Goal: Task Accomplishment & Management: Manage account settings

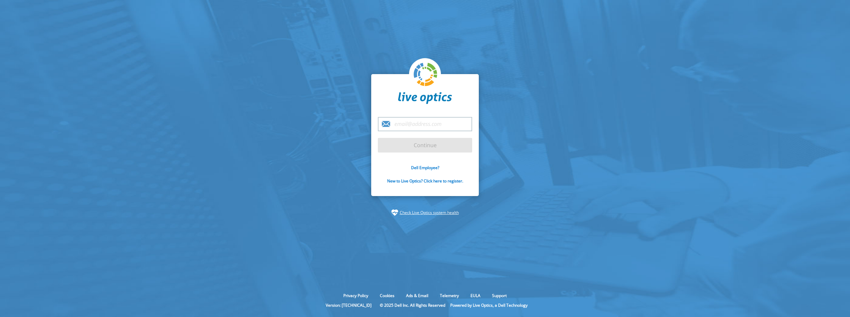
type input "[PERSON_NAME][EMAIL_ADDRESS][PERSON_NAME][DOMAIN_NAME]"
click at [404, 142] on input "Continue" at bounding box center [425, 145] width 94 height 15
click at [404, 145] on input "Continue" at bounding box center [425, 145] width 94 height 15
click at [446, 143] on input "Continue" at bounding box center [425, 145] width 94 height 15
click at [415, 119] on input "[PERSON_NAME][EMAIL_ADDRESS][PERSON_NAME][DOMAIN_NAME]" at bounding box center [425, 124] width 94 height 14
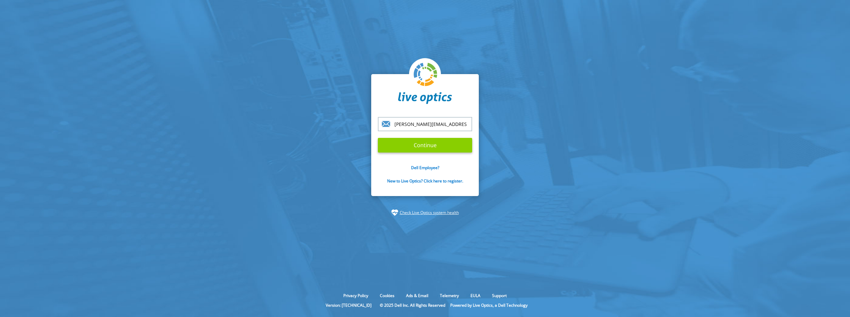
click at [386, 145] on input "Continue" at bounding box center [425, 145] width 94 height 15
click at [397, 145] on input "Continue" at bounding box center [425, 145] width 94 height 15
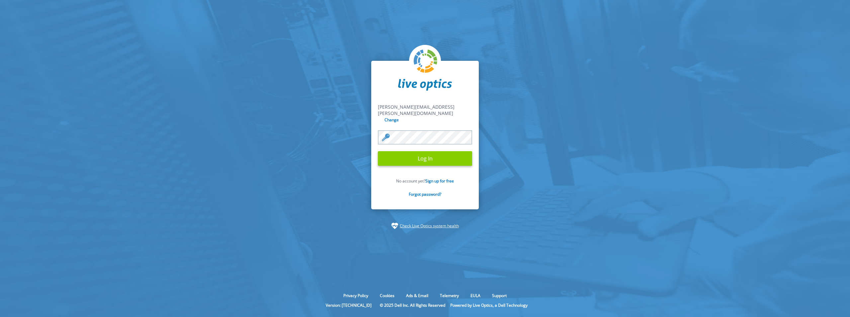
click at [399, 157] on input "Log In" at bounding box center [425, 158] width 94 height 15
click at [452, 156] on input "Log In" at bounding box center [425, 158] width 94 height 15
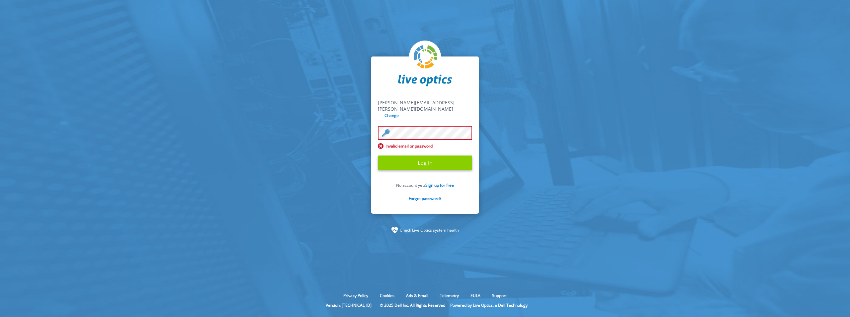
click at [416, 161] on input "Log In" at bounding box center [425, 162] width 94 height 15
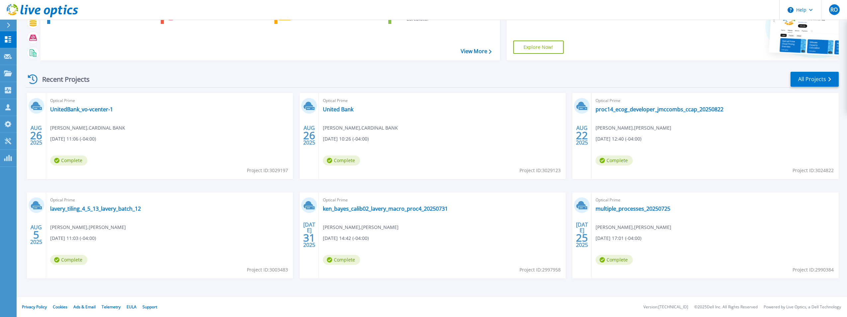
scroll to position [29, 0]
